Goal: Information Seeking & Learning: Compare options

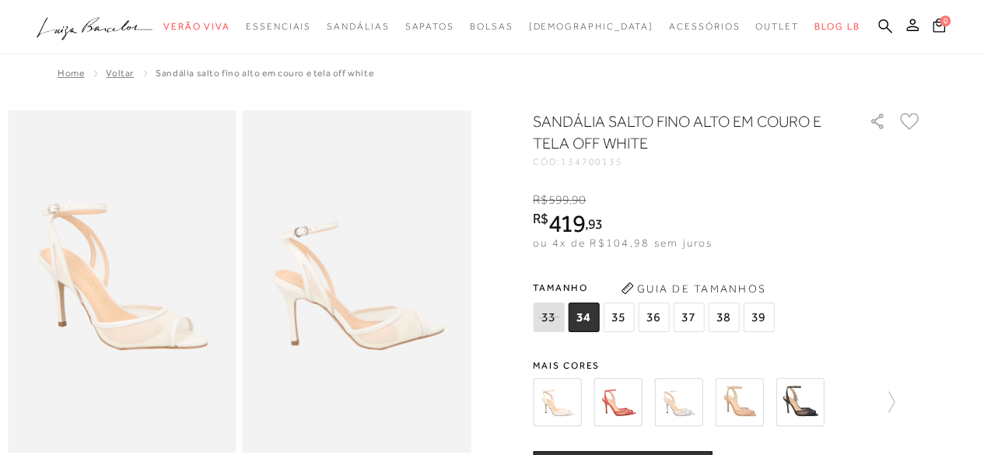
click at [628, 408] on img at bounding box center [618, 402] width 48 height 48
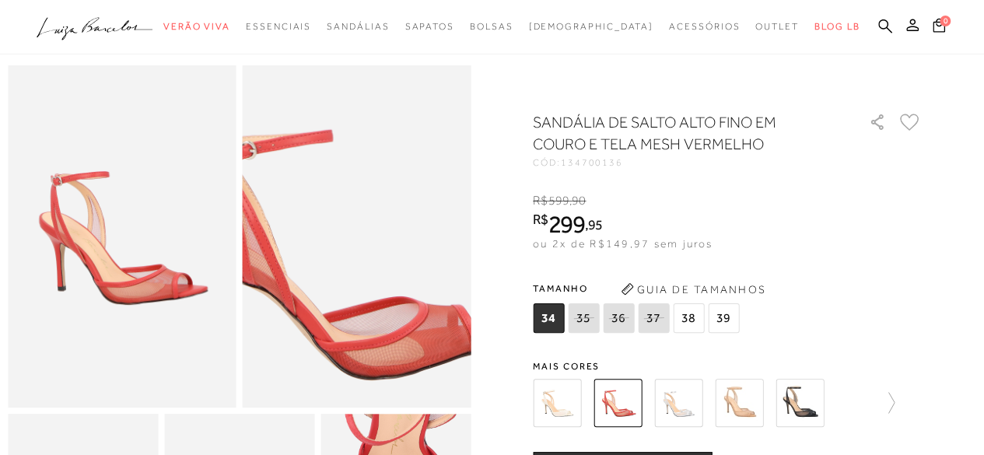
scroll to position [78, 0]
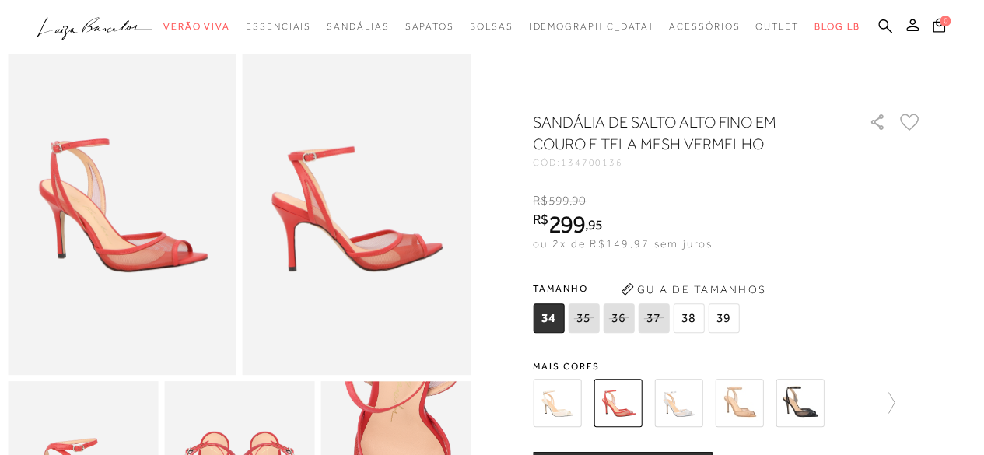
click at [686, 402] on img at bounding box center [678, 403] width 48 height 48
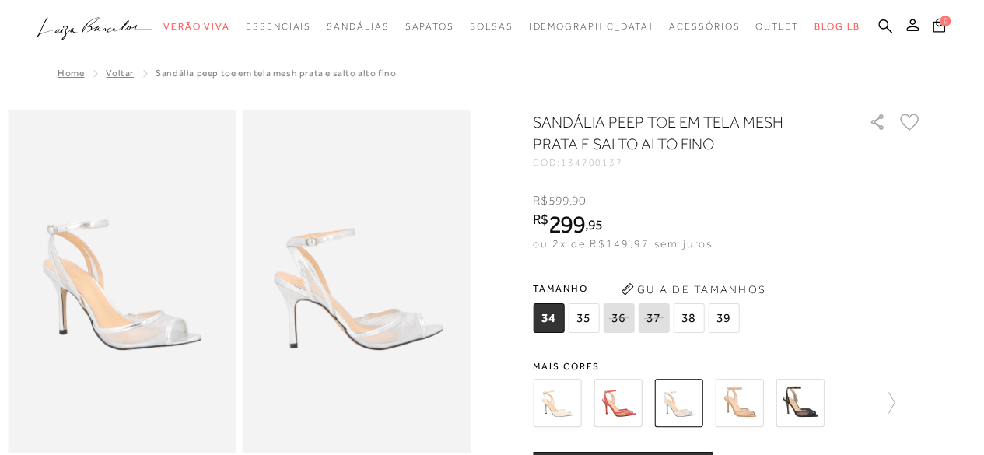
scroll to position [78, 0]
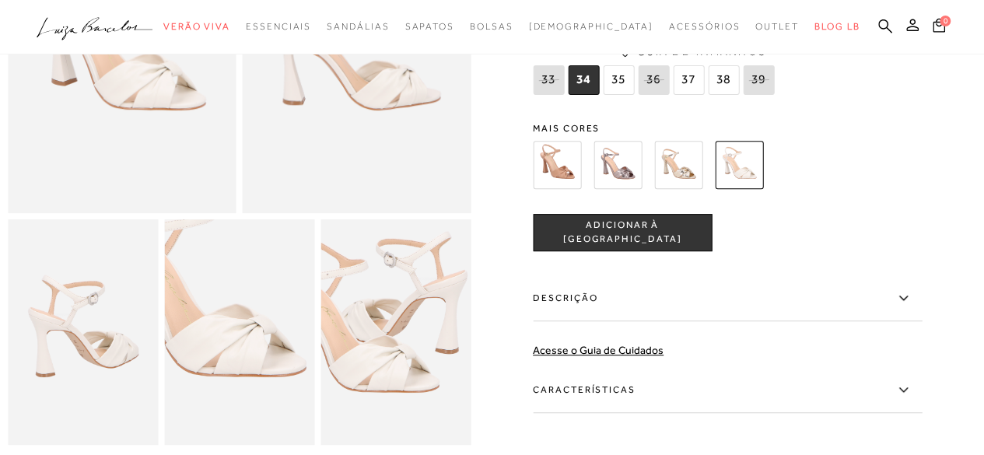
scroll to position [311, 0]
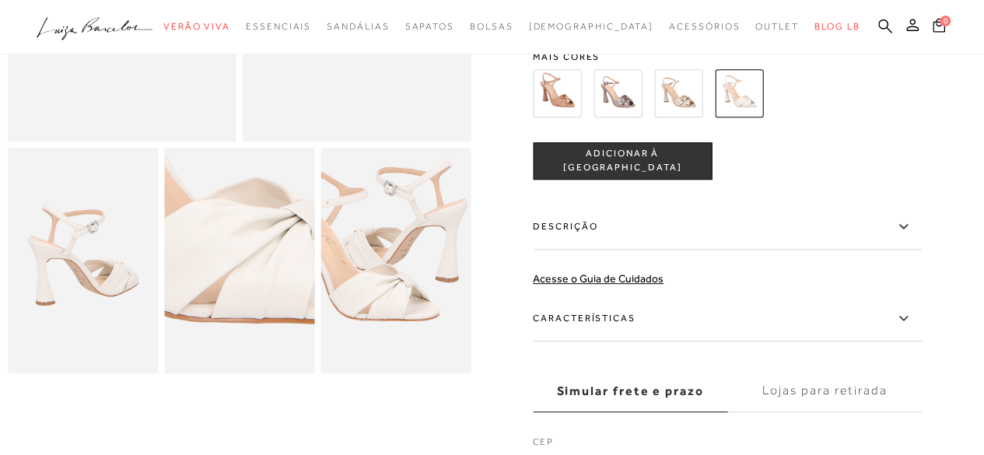
click at [215, 300] on img at bounding box center [263, 234] width 300 height 450
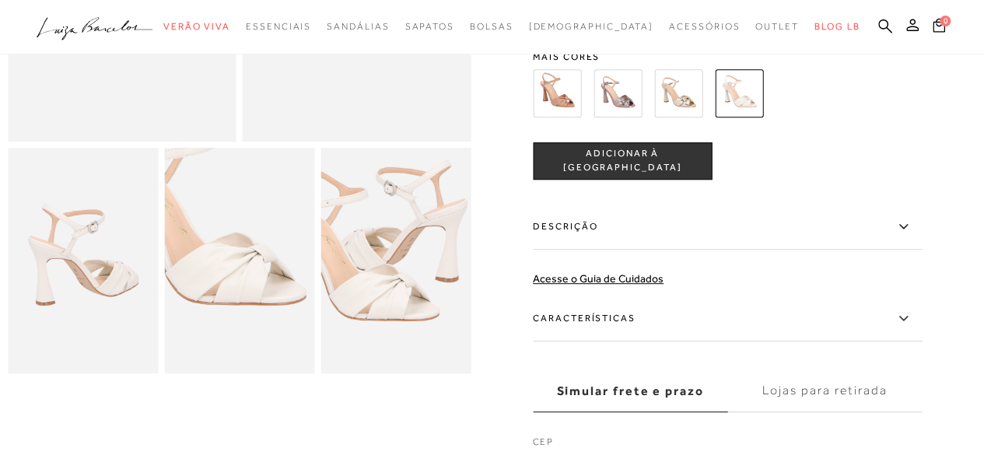
click at [437, 270] on img at bounding box center [396, 261] width 150 height 226
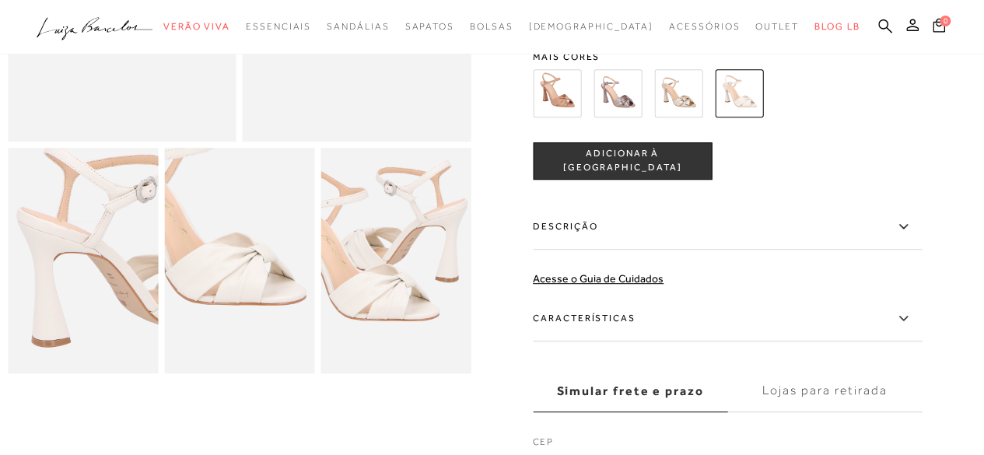
click at [34, 276] on img at bounding box center [126, 257] width 300 height 450
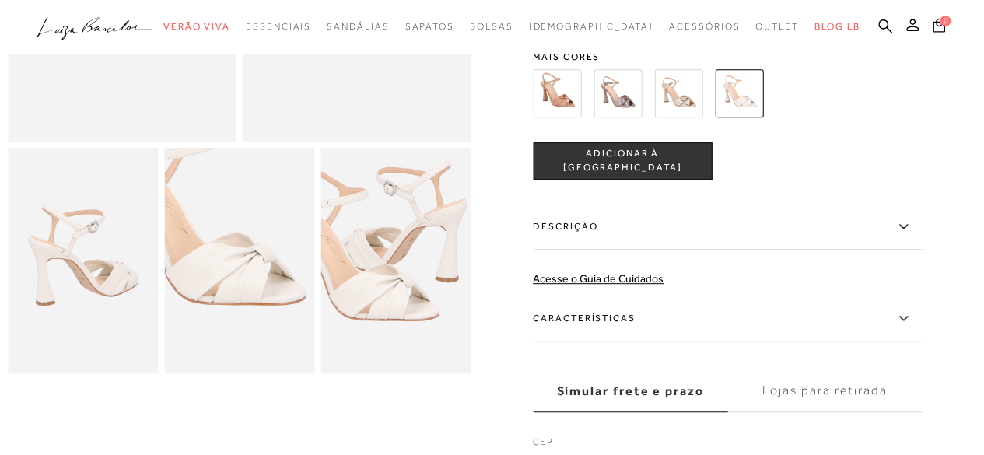
click at [593, 317] on label "Características" at bounding box center [727, 318] width 389 height 45
click at [0, 0] on input "Características" at bounding box center [0, 0] width 0 height 0
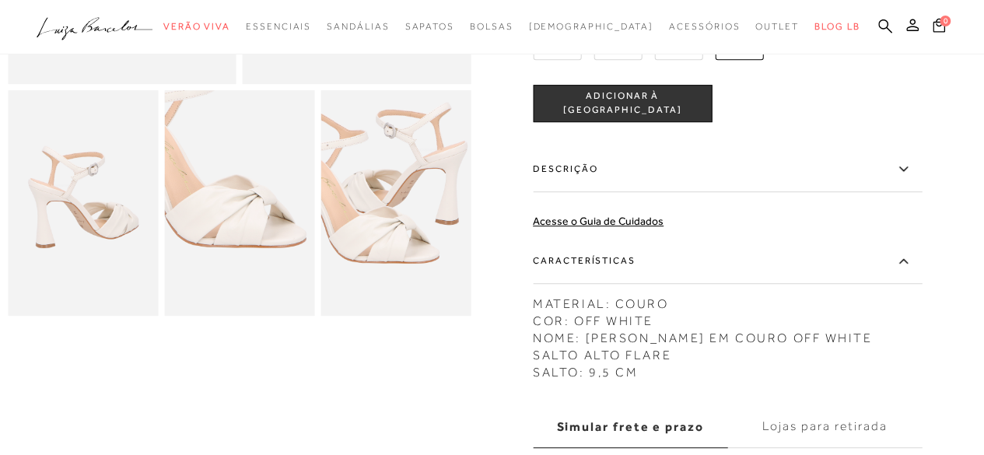
scroll to position [389, 0]
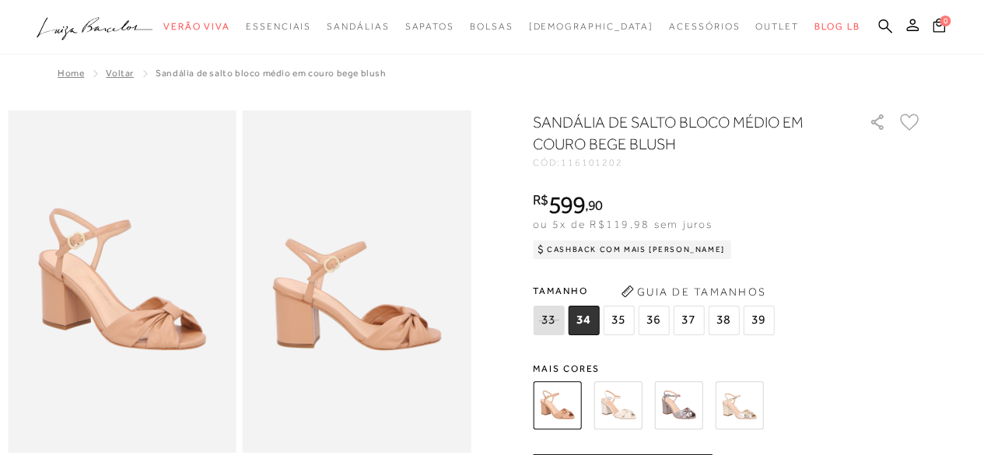
click at [622, 408] on img at bounding box center [618, 405] width 48 height 48
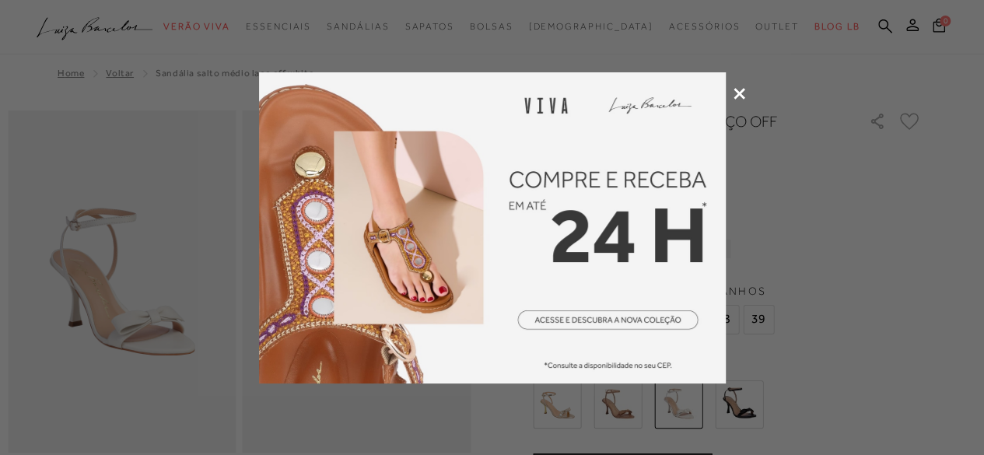
click at [734, 94] on icon at bounding box center [740, 94] width 12 height 12
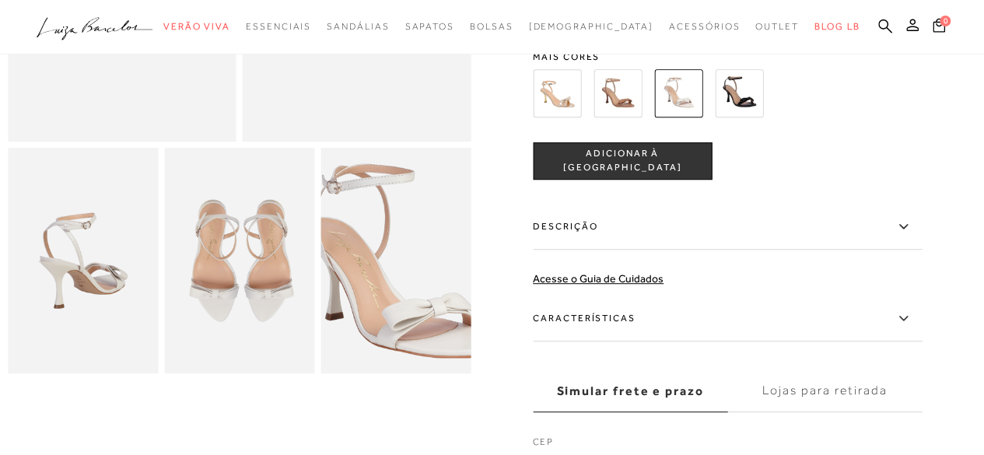
scroll to position [233, 0]
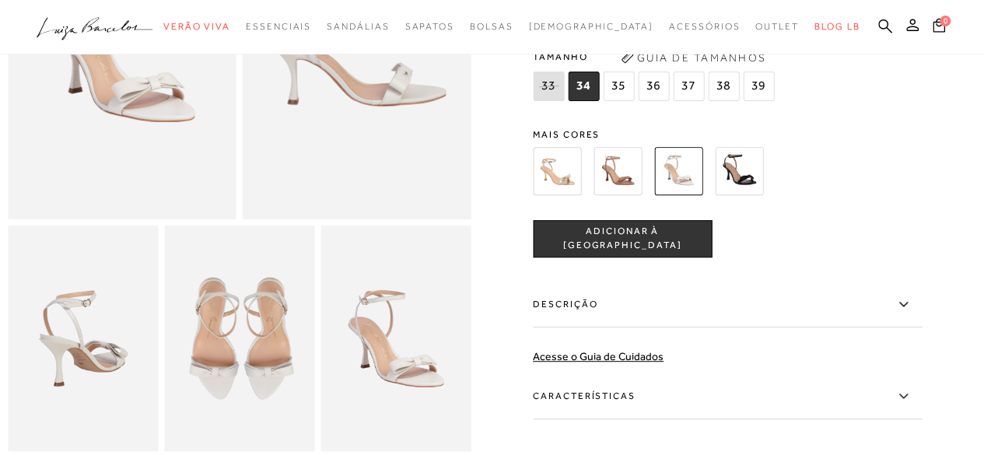
click at [583, 386] on label "Características" at bounding box center [727, 396] width 389 height 45
click at [0, 0] on input "Características" at bounding box center [0, 0] width 0 height 0
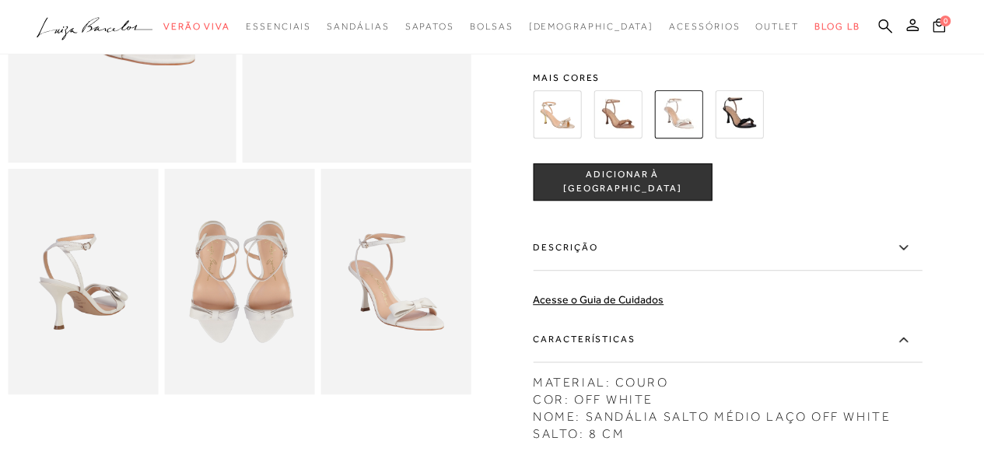
scroll to position [389, 0]
